Goal: Task Accomplishment & Management: Use online tool/utility

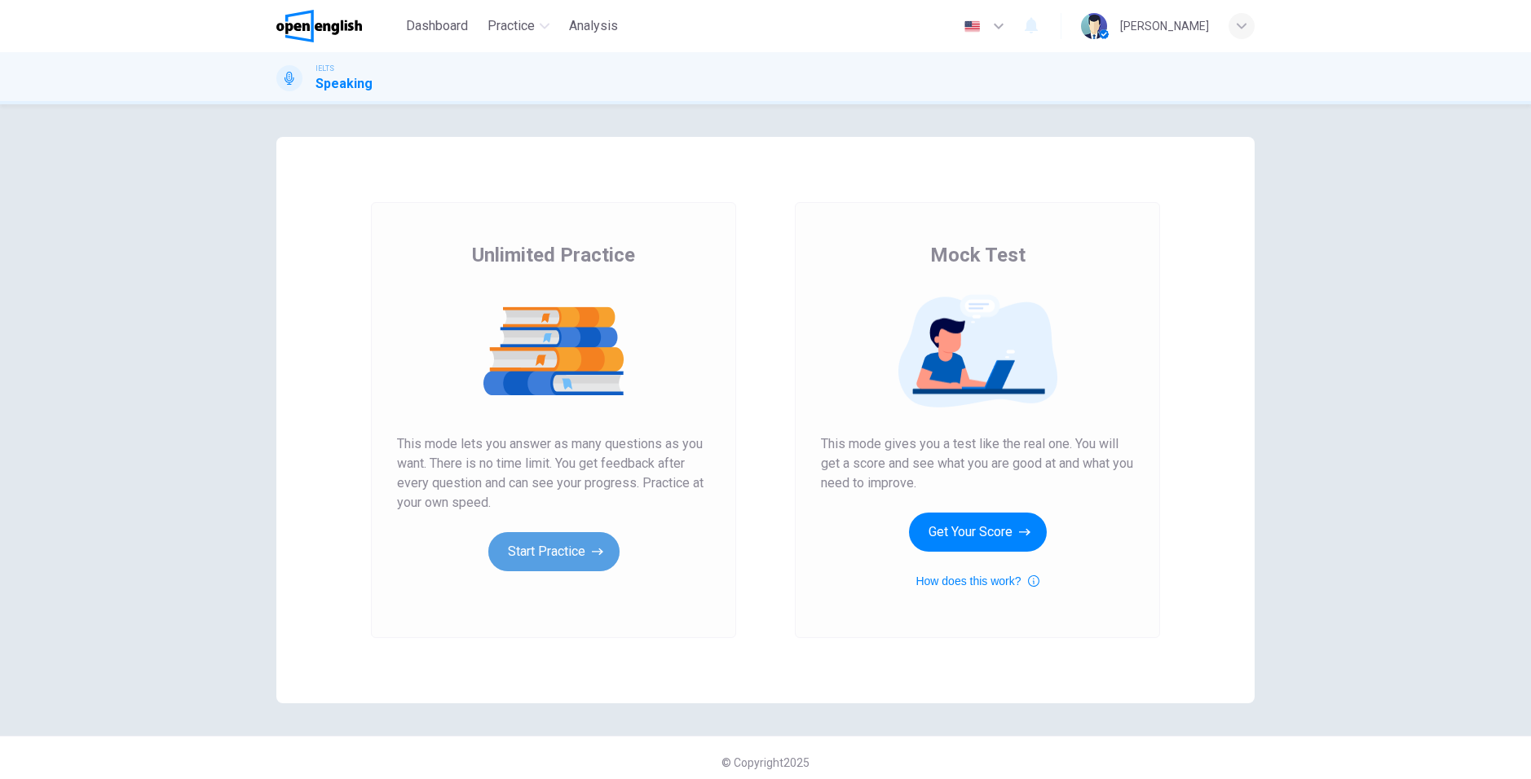
click at [580, 545] on button "Start Practice" at bounding box center [553, 551] width 131 height 39
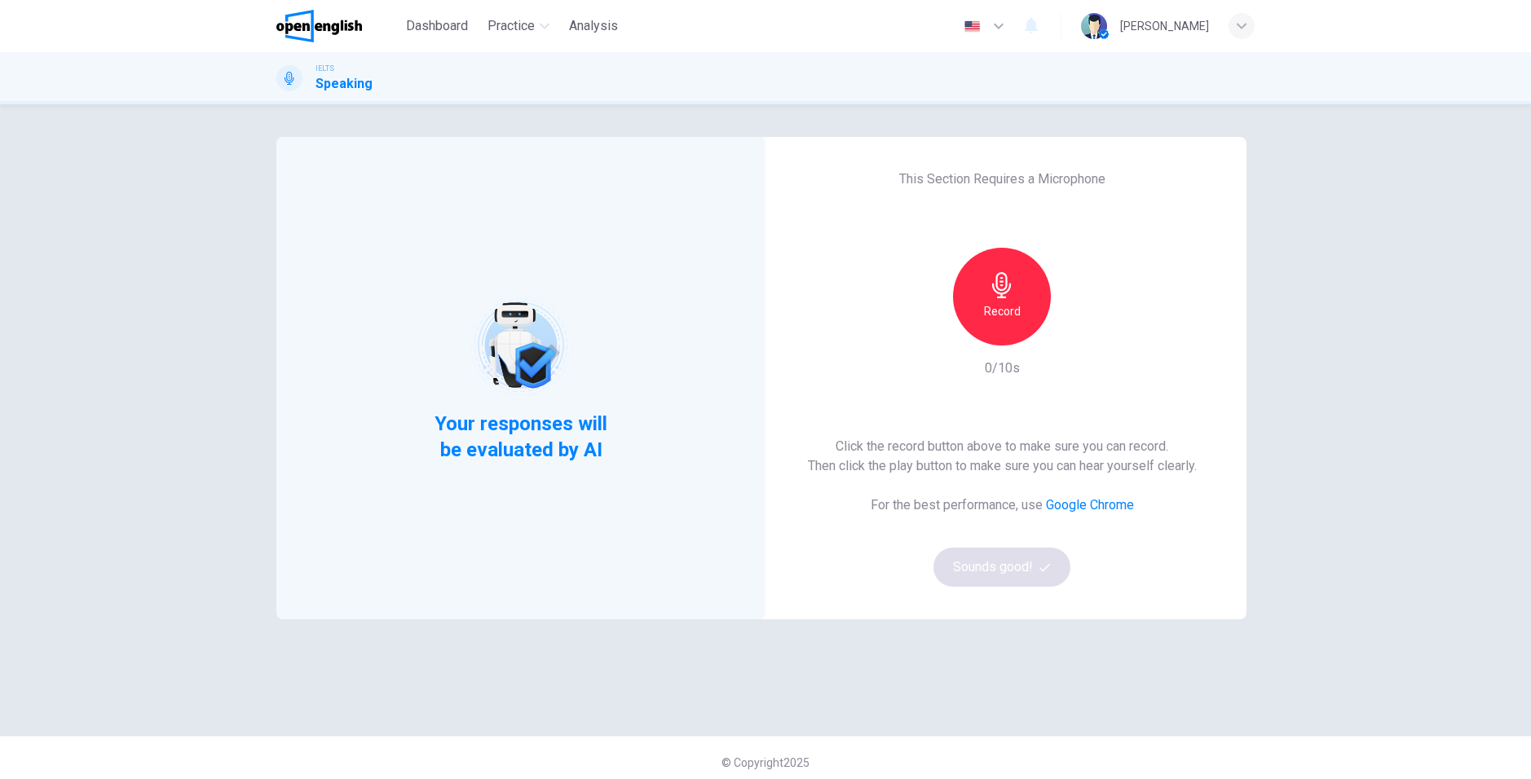
click at [1133, 260] on div "This Section Requires a Microphone Record 0/10s Click the record button above t…" at bounding box center [1001, 378] width 489 height 483
click at [1013, 318] on h6 "Record" at bounding box center [1002, 312] width 37 height 20
click at [1028, 563] on button "Sounds good!" at bounding box center [1001, 567] width 137 height 39
